Goal: Task Accomplishment & Management: Manage account settings

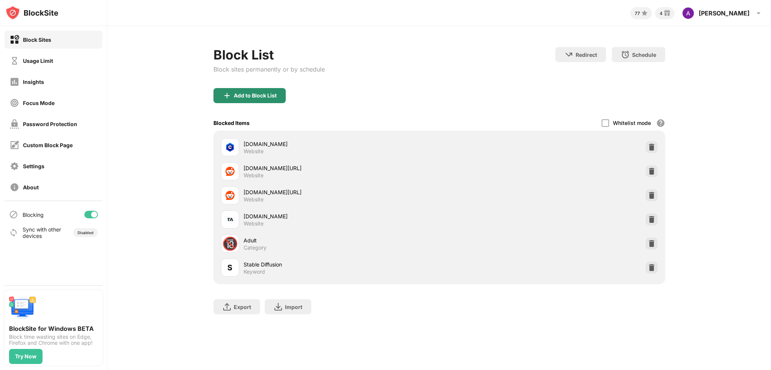
click at [252, 95] on div "Add to Block List" at bounding box center [255, 96] width 43 height 6
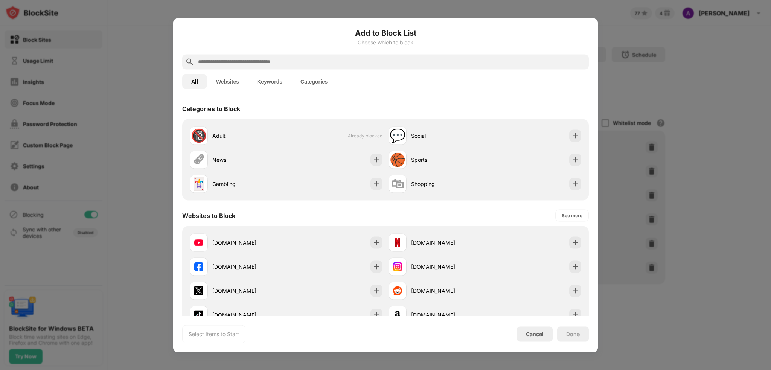
click at [239, 58] on input "text" at bounding box center [391, 61] width 389 height 9
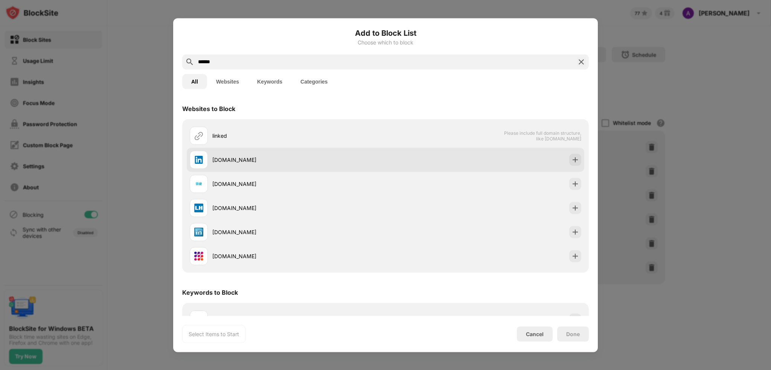
type input "******"
click at [239, 162] on div "linkedin.com" at bounding box center [298, 160] width 173 height 8
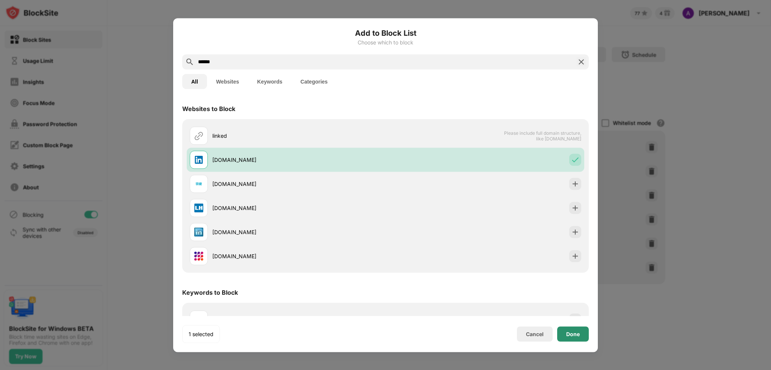
click at [576, 334] on div "Done" at bounding box center [573, 334] width 14 height 6
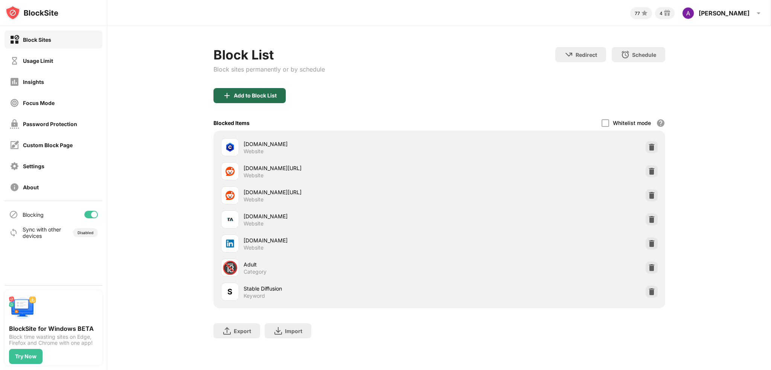
click at [277, 94] on div "Add to Block List" at bounding box center [249, 95] width 72 height 15
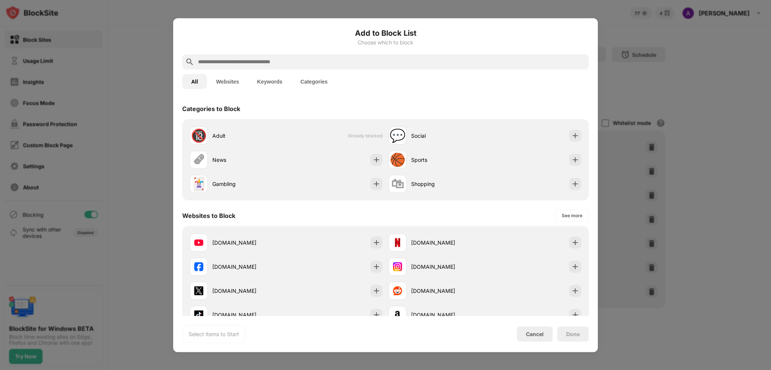
click at [232, 63] on input "text" at bounding box center [391, 61] width 389 height 9
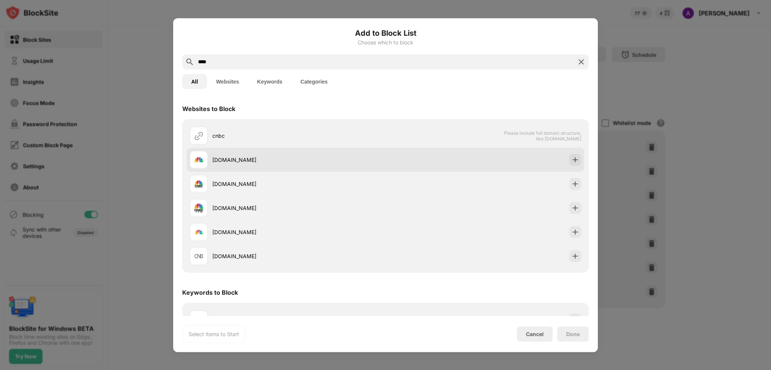
type input "****"
click at [233, 156] on div "[DOMAIN_NAME]" at bounding box center [298, 160] width 173 height 8
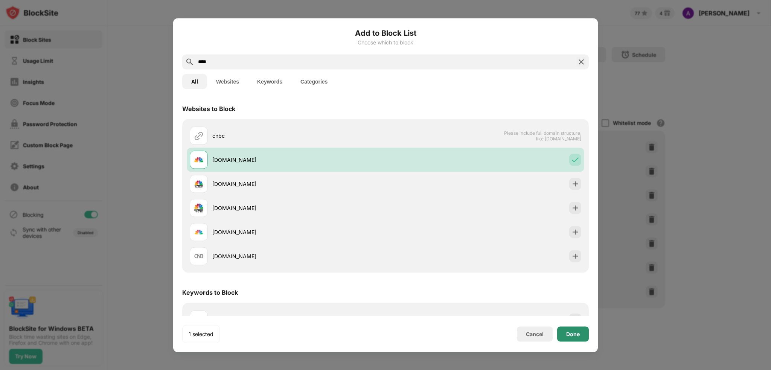
click at [579, 334] on div "Done" at bounding box center [573, 334] width 14 height 6
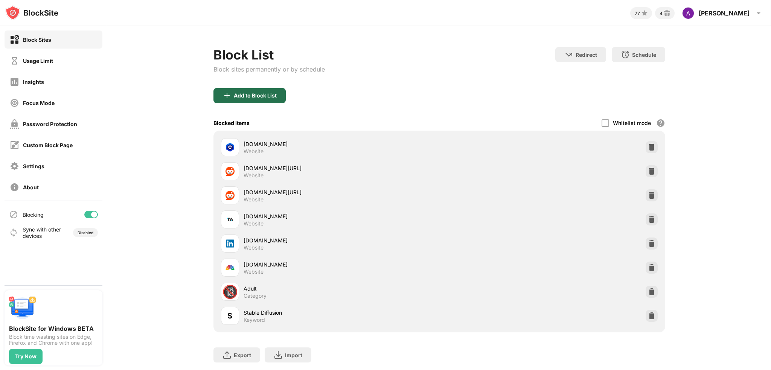
click at [248, 93] on div "Add to Block List" at bounding box center [255, 96] width 43 height 6
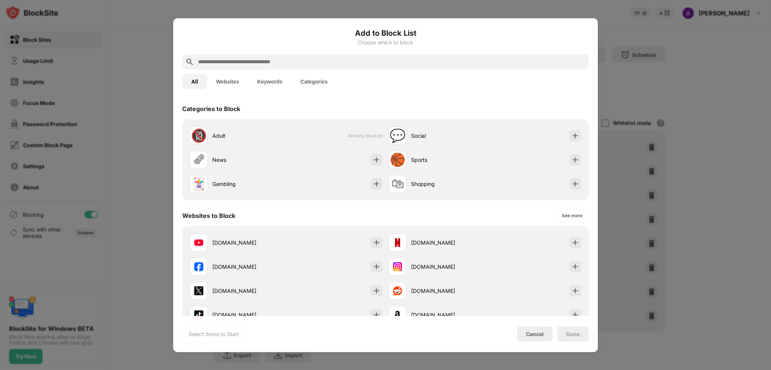
click at [217, 60] on input "text" at bounding box center [391, 61] width 389 height 9
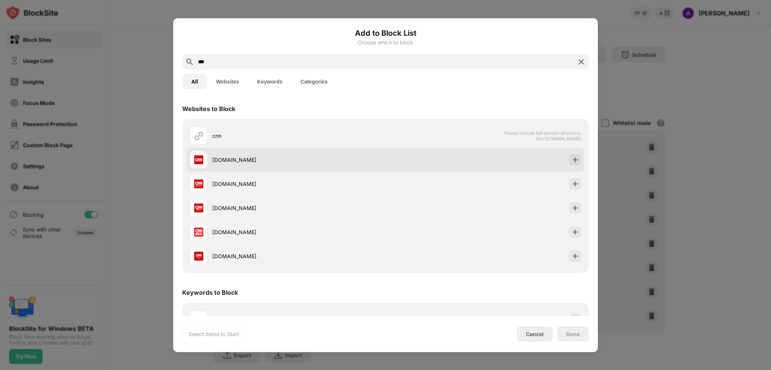
type input "***"
click at [223, 157] on div "cnn.com" at bounding box center [298, 160] width 173 height 8
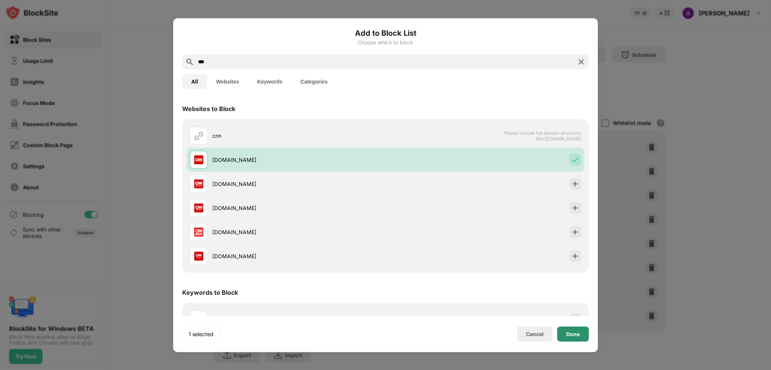
click at [568, 334] on div "Done" at bounding box center [573, 334] width 14 height 6
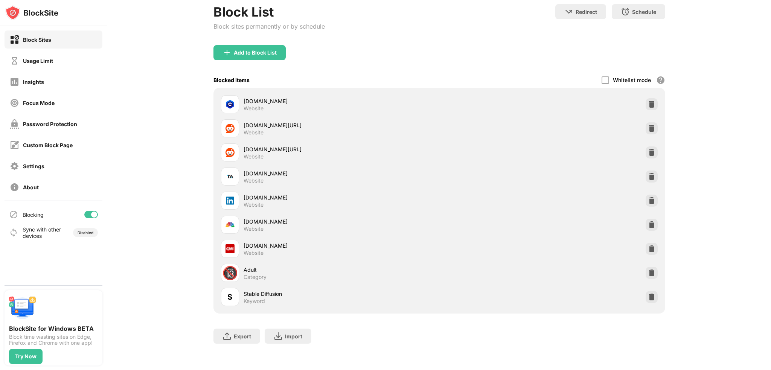
scroll to position [50, 0]
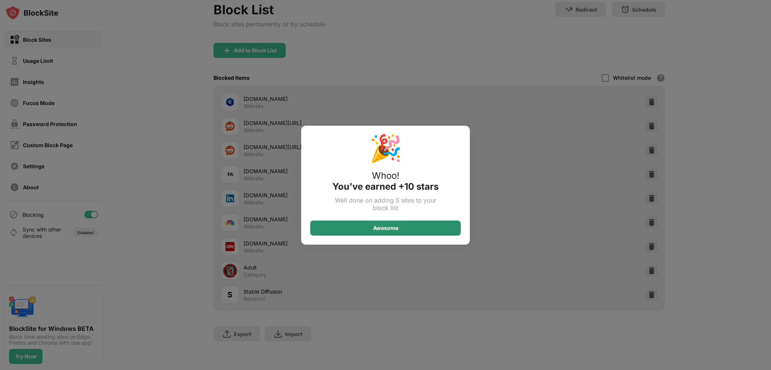
click at [362, 226] on div "Awesome" at bounding box center [385, 228] width 151 height 15
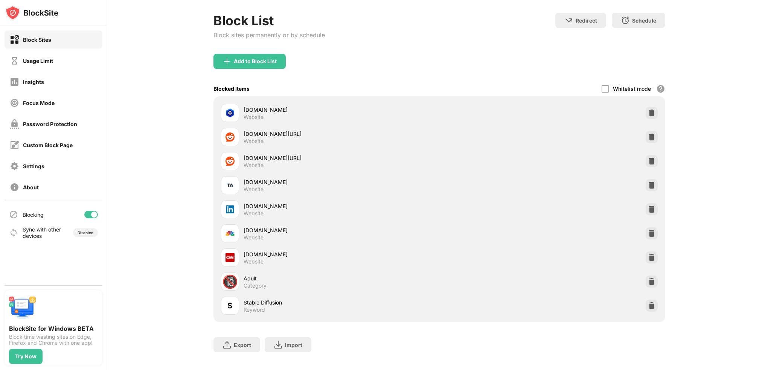
scroll to position [0, 0]
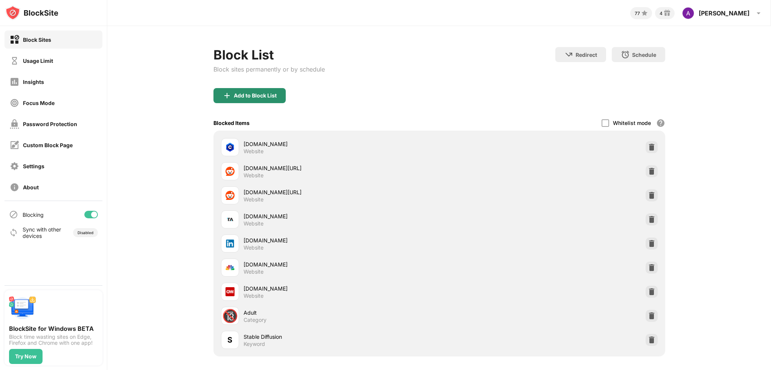
click at [234, 97] on div "Add to Block List" at bounding box center [255, 96] width 43 height 6
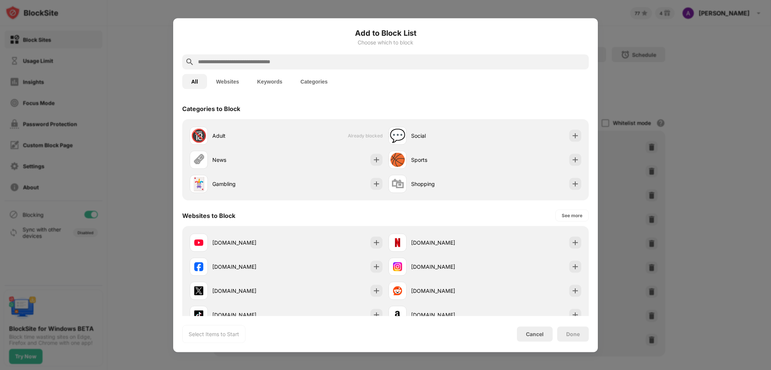
click at [257, 54] on div at bounding box center [385, 61] width 407 height 15
click at [253, 67] on div at bounding box center [385, 61] width 407 height 15
click at [278, 63] on input "text" at bounding box center [391, 61] width 389 height 9
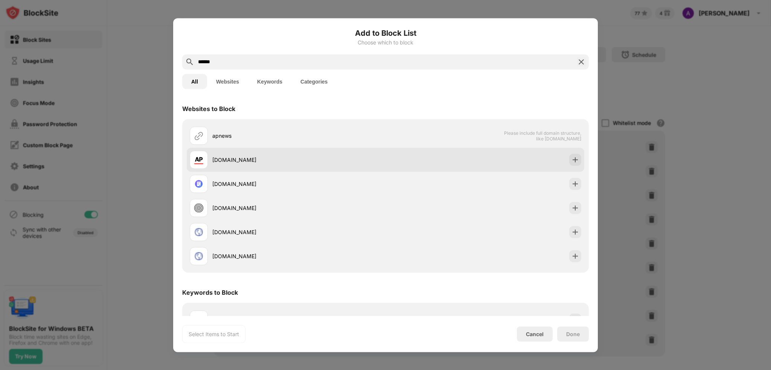
type input "******"
click at [233, 159] on div "apnews.com" at bounding box center [298, 160] width 173 height 8
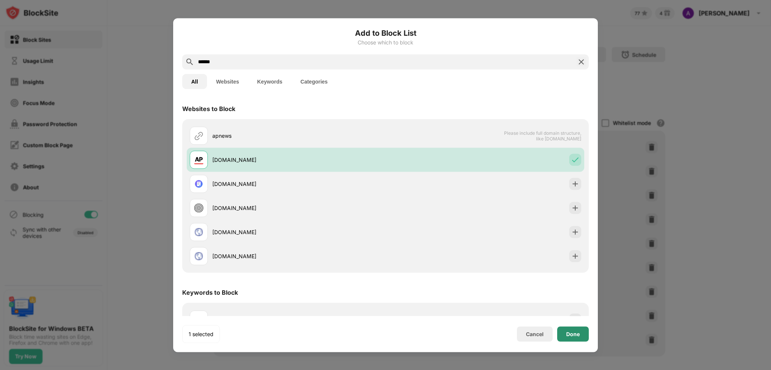
click at [570, 342] on div "1 selected Cancel Done" at bounding box center [385, 334] width 407 height 18
click at [577, 338] on div "Done" at bounding box center [573, 333] width 32 height 15
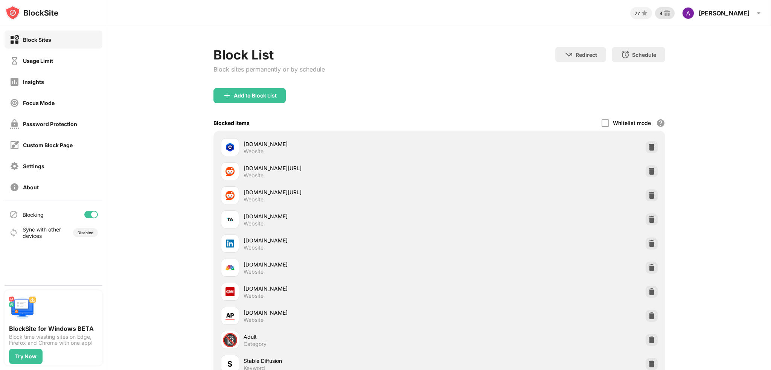
click at [672, 12] on img at bounding box center [667, 13] width 9 height 9
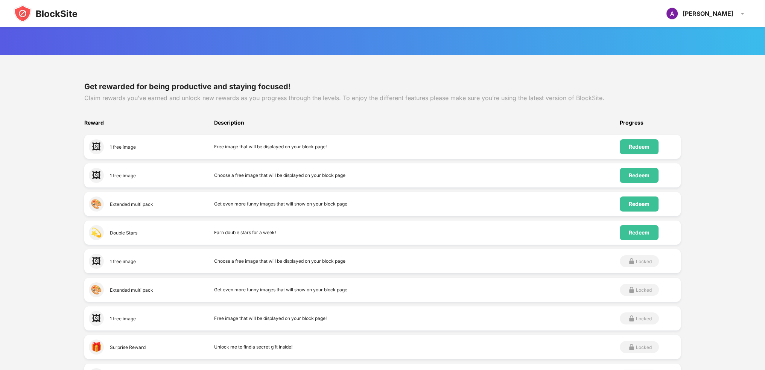
scroll to position [113, 0]
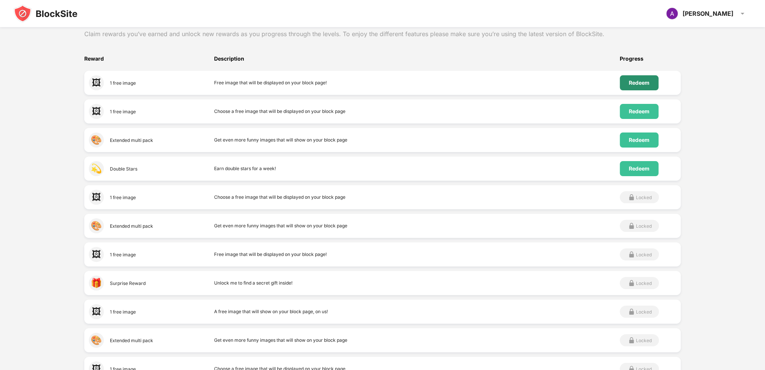
click at [655, 79] on div "Redeem" at bounding box center [639, 82] width 39 height 15
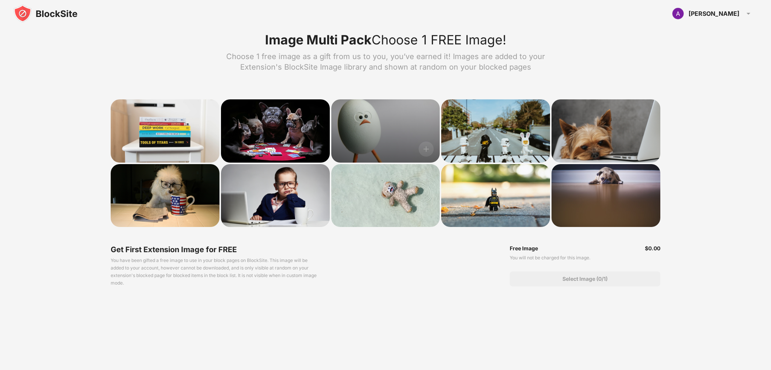
click at [380, 132] on div at bounding box center [385, 130] width 109 height 63
click at [424, 151] on img at bounding box center [426, 149] width 15 height 15
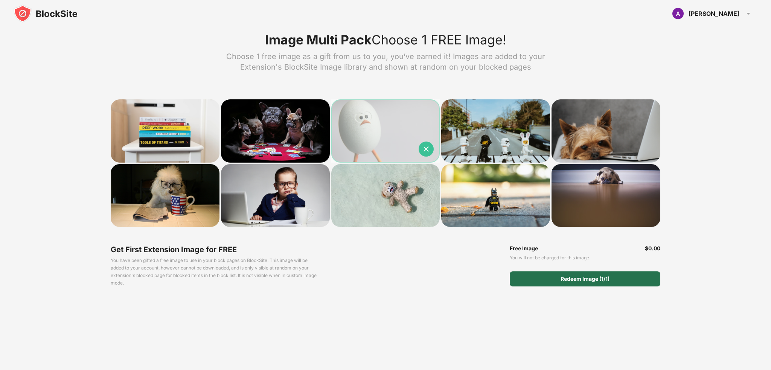
click at [593, 279] on div "Redeem Image (1/1)" at bounding box center [585, 279] width 49 height 6
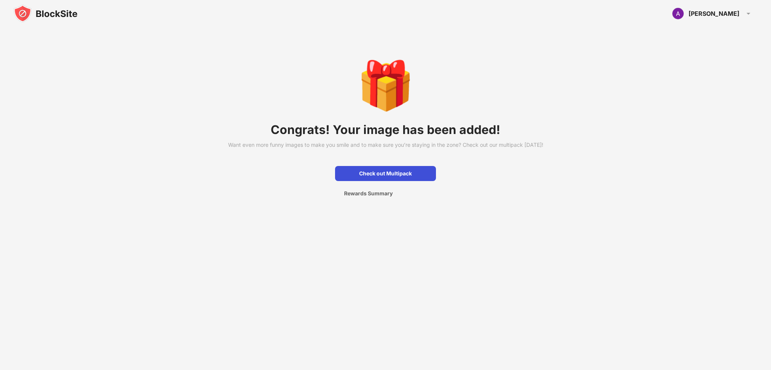
click at [371, 181] on div "Check out Multipack" at bounding box center [385, 173] width 101 height 15
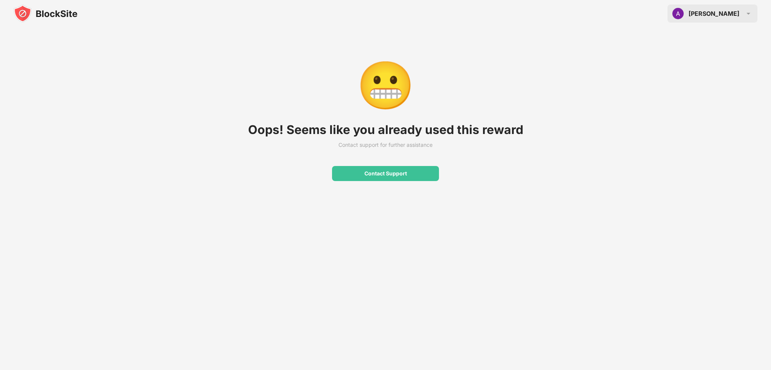
click at [723, 11] on div "Andy Andy Hayes View Account Insights Rewards Settings Support Log Out" at bounding box center [713, 14] width 90 height 18
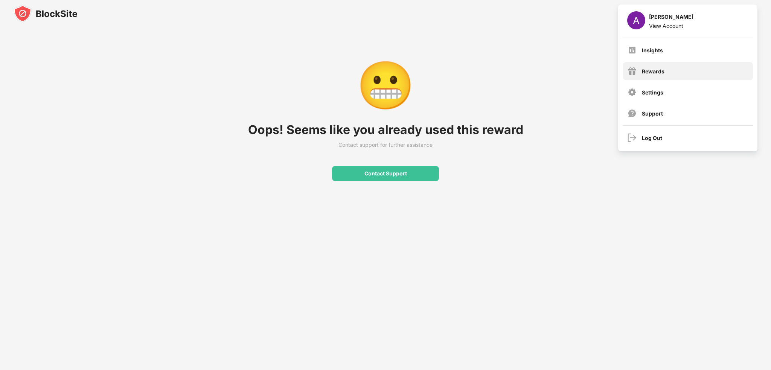
click at [643, 66] on div "Rewards" at bounding box center [688, 71] width 130 height 18
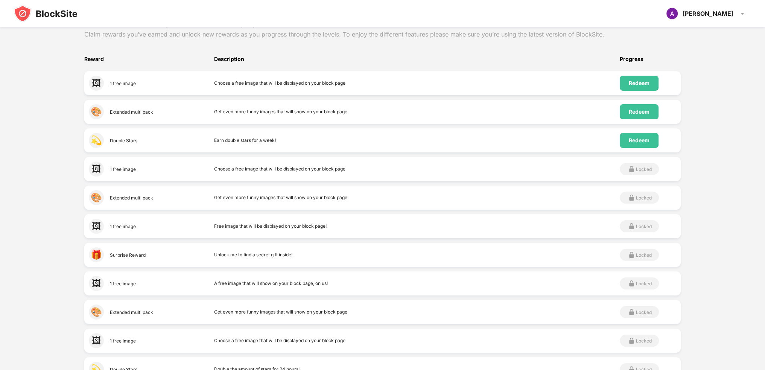
scroll to position [113, 0]
click at [650, 82] on div "Redeem" at bounding box center [639, 83] width 21 height 6
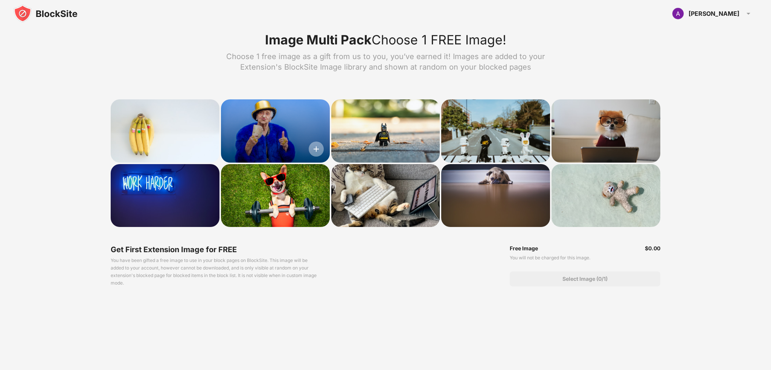
click at [316, 143] on img at bounding box center [316, 149] width 15 height 15
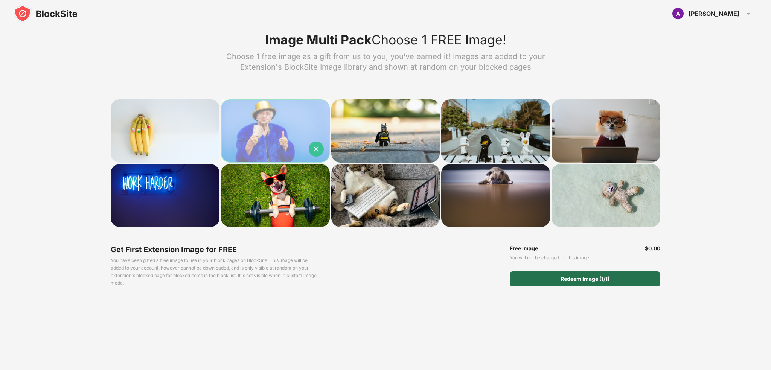
click at [564, 276] on div "Redeem Image (1/1)" at bounding box center [585, 279] width 49 height 6
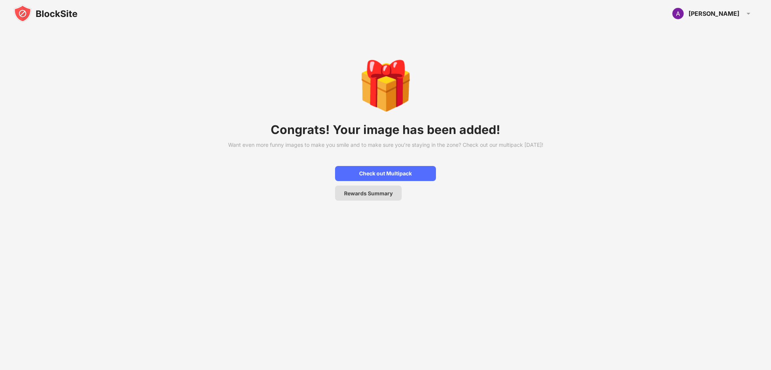
click at [371, 197] on div "Rewards Summary" at bounding box center [368, 193] width 49 height 6
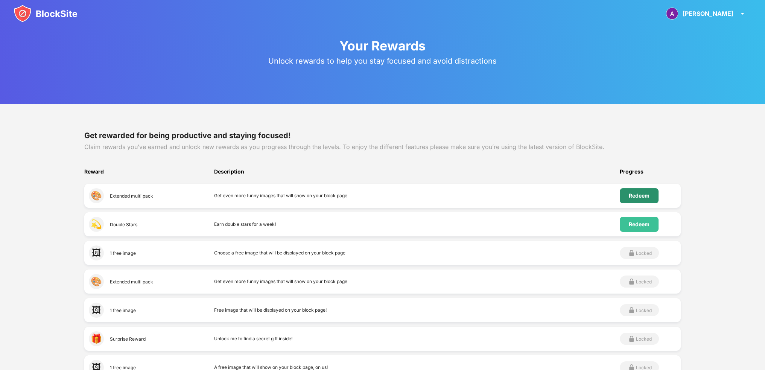
click at [642, 194] on div "Redeem" at bounding box center [639, 196] width 21 height 6
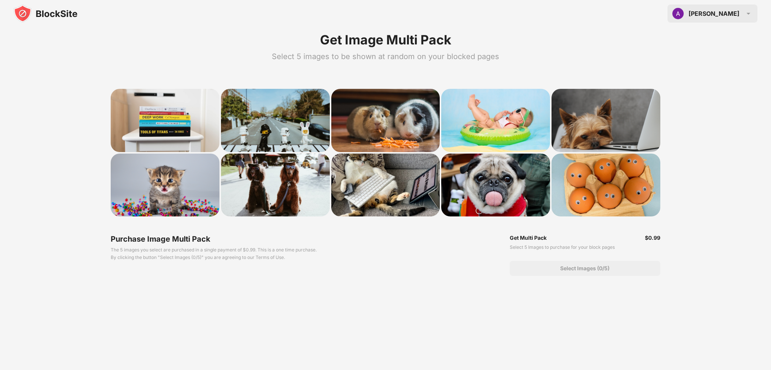
click at [684, 16] on img at bounding box center [678, 14] width 12 height 12
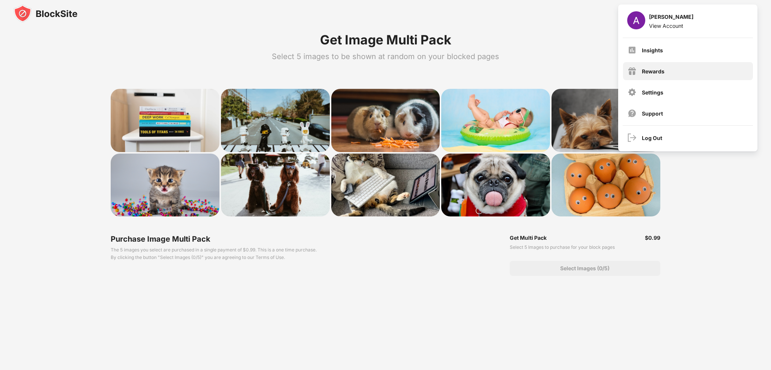
click at [650, 73] on div "Rewards" at bounding box center [653, 71] width 23 height 6
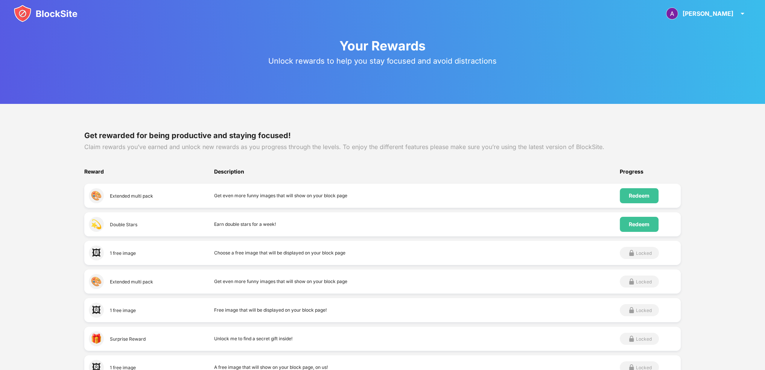
click at [633, 215] on div "💫 Double Stars Earn double stars for a week! Redeem" at bounding box center [382, 224] width 597 height 24
click at [633, 219] on div "Redeem" at bounding box center [639, 224] width 39 height 15
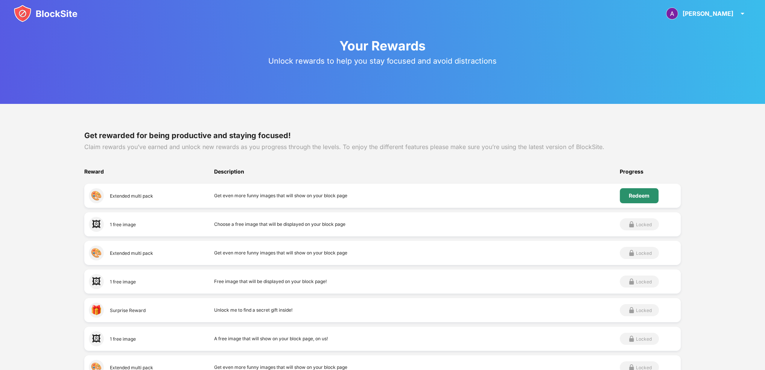
click at [652, 201] on div "Redeem" at bounding box center [639, 195] width 39 height 15
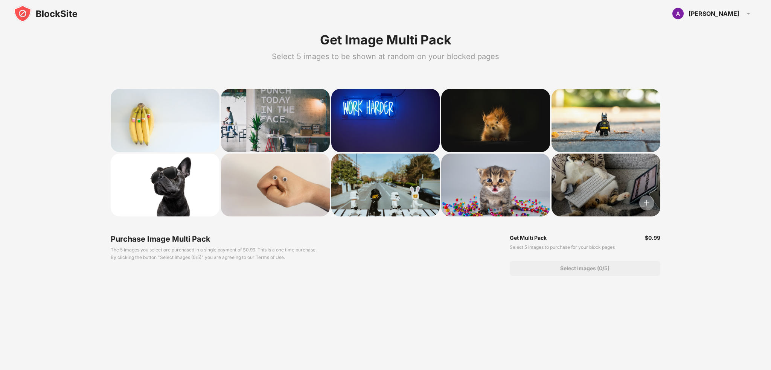
click at [651, 202] on img at bounding box center [646, 202] width 15 height 15
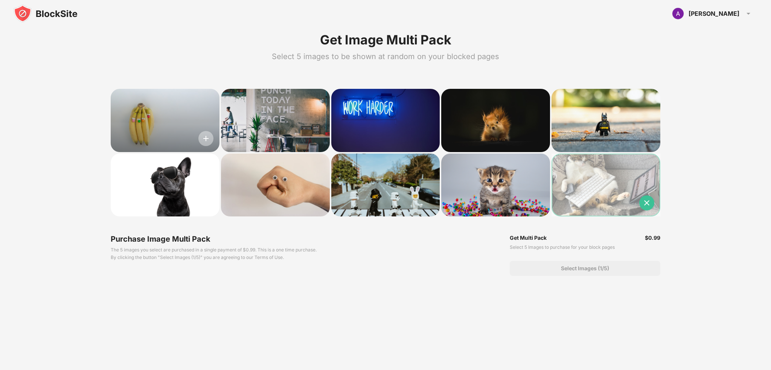
click at [202, 136] on img at bounding box center [205, 138] width 15 height 15
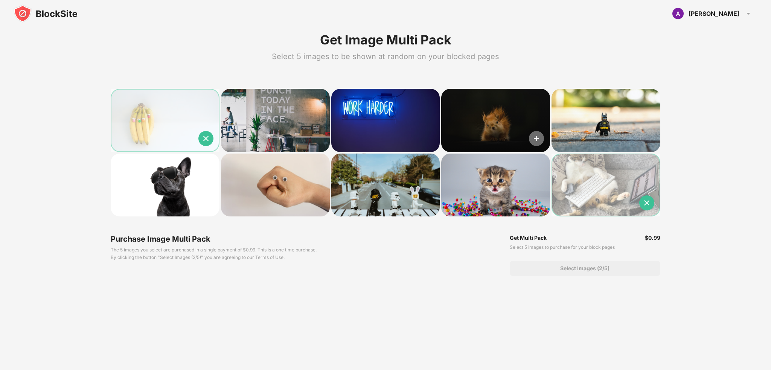
click at [538, 141] on img at bounding box center [536, 138] width 15 height 15
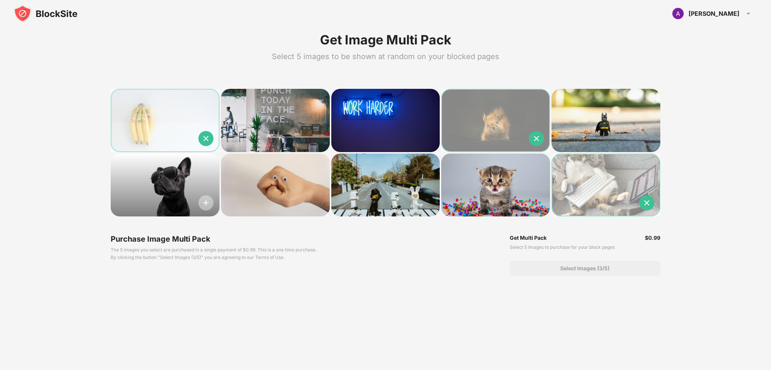
click at [204, 202] on img at bounding box center [205, 202] width 15 height 15
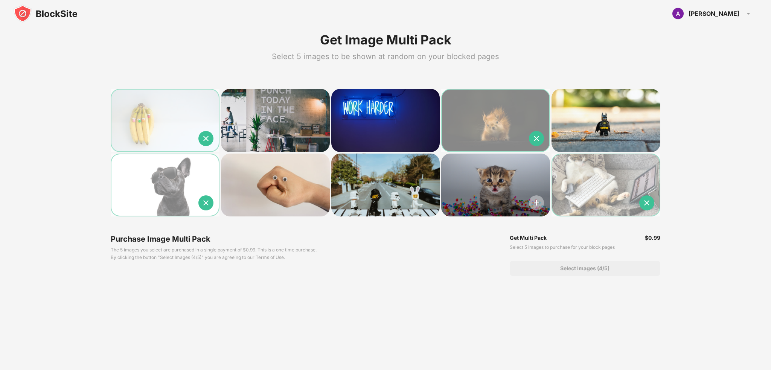
click at [532, 198] on img at bounding box center [536, 202] width 15 height 15
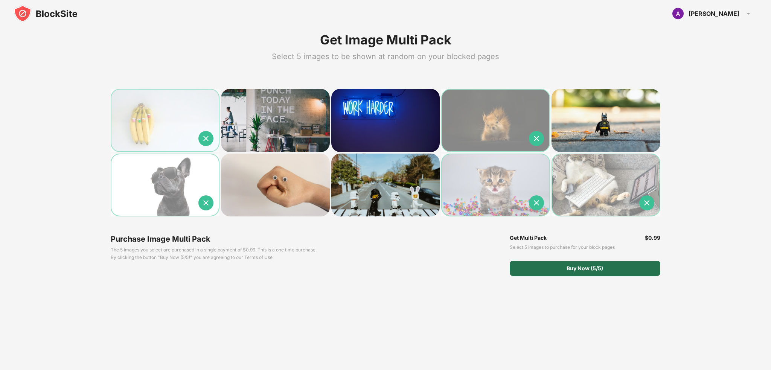
click at [571, 268] on div "Buy Now (5/5)" at bounding box center [585, 268] width 37 height 6
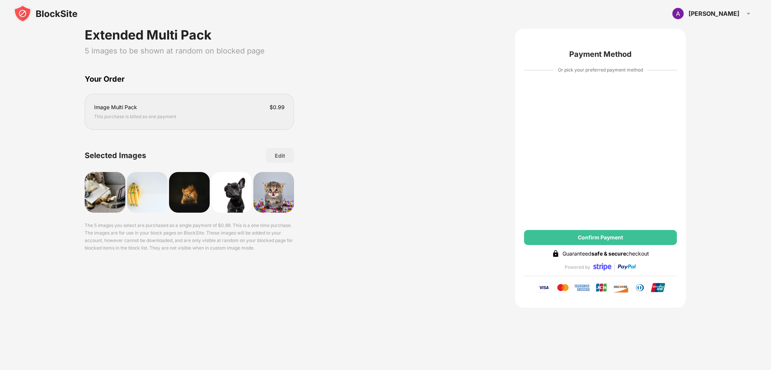
click at [46, 7] on img at bounding box center [46, 14] width 64 height 18
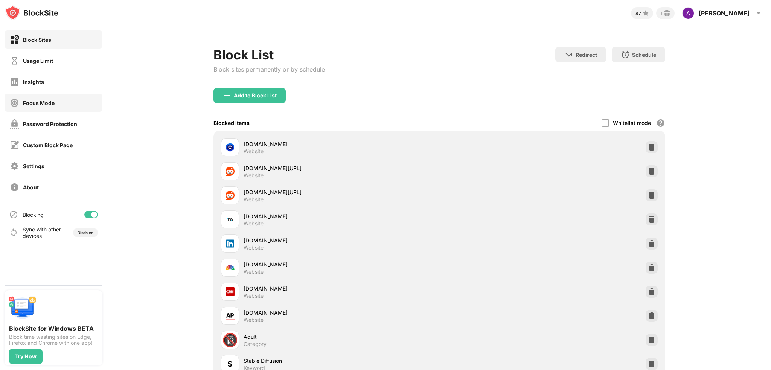
click at [50, 102] on div "Focus Mode" at bounding box center [39, 103] width 32 height 6
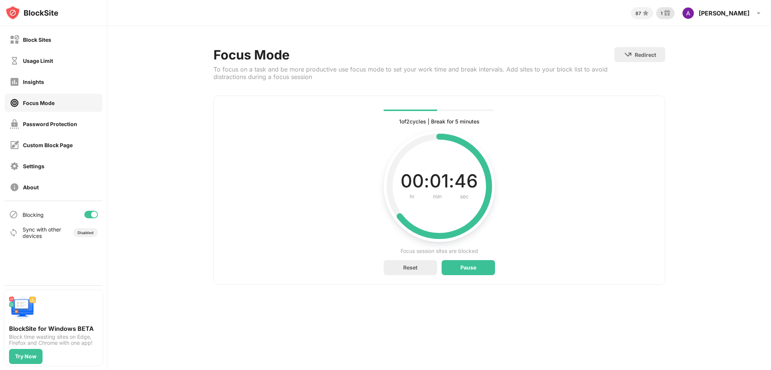
click at [672, 12] on img at bounding box center [667, 13] width 9 height 9
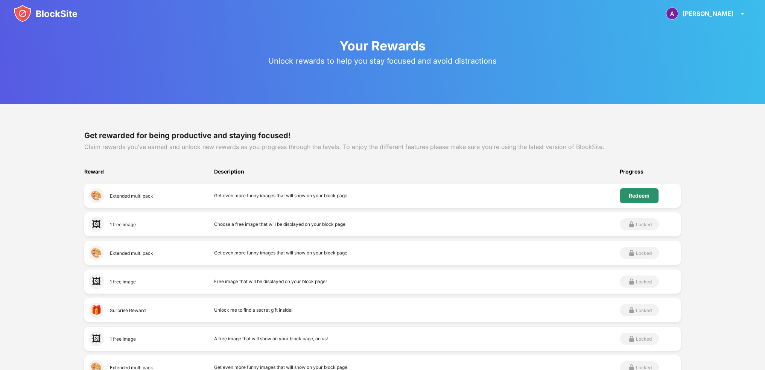
click at [648, 198] on div "Redeem" at bounding box center [639, 196] width 21 height 6
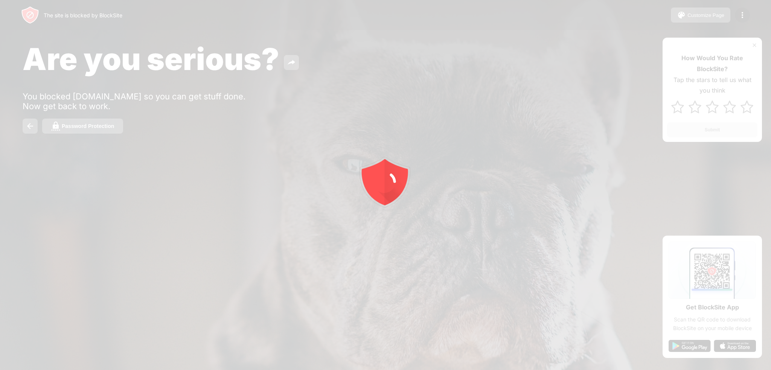
click at [175, 197] on div at bounding box center [385, 185] width 771 height 370
